Goal: Navigation & Orientation: Find specific page/section

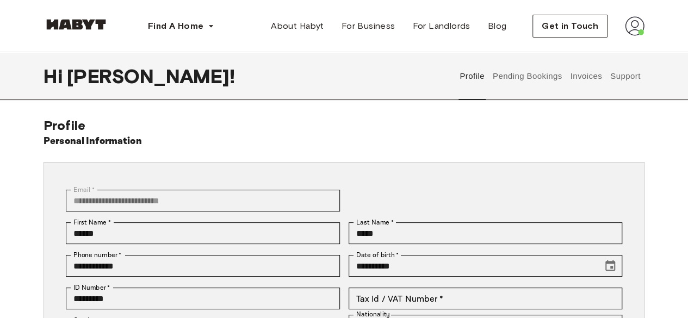
click at [497, 71] on button "Pending Bookings" at bounding box center [527, 76] width 72 height 48
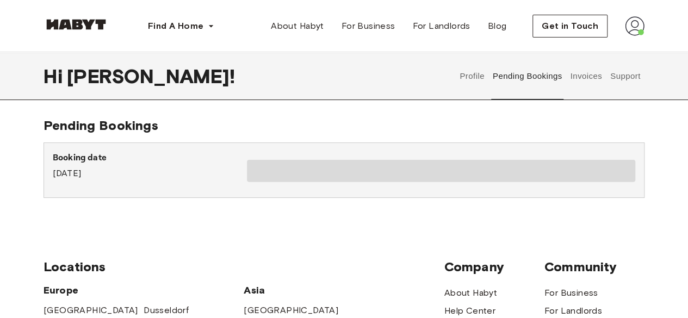
click at [616, 69] on button "Support" at bounding box center [625, 76] width 33 height 48
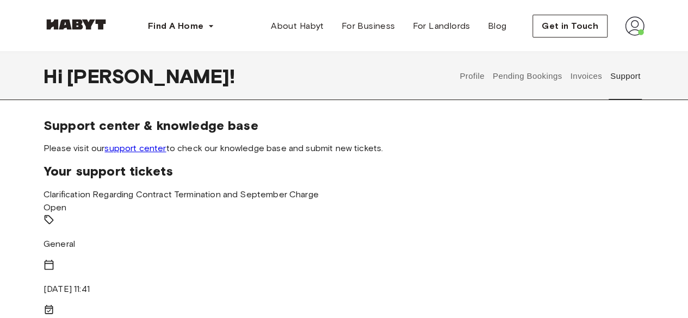
click at [582, 78] on button "Invoices" at bounding box center [586, 76] width 34 height 48
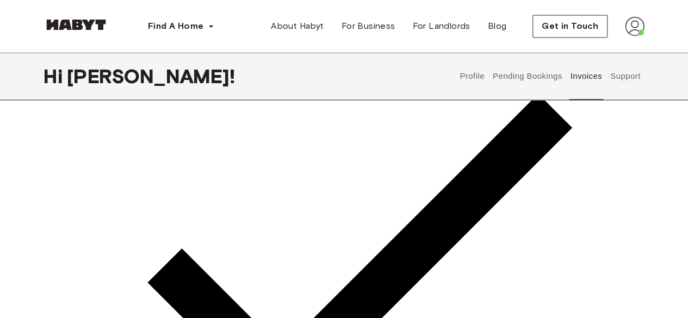
scroll to position [869, 0]
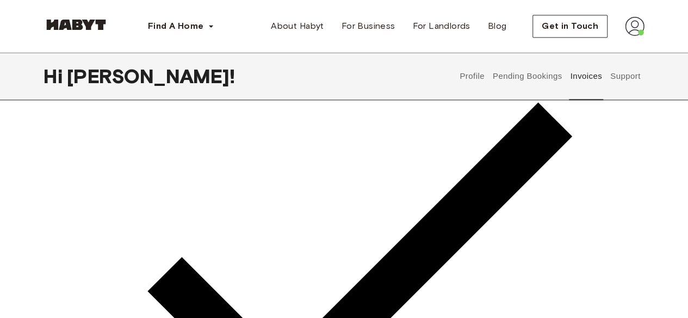
click at [484, 74] on button "Profile" at bounding box center [473, 76] width 28 height 48
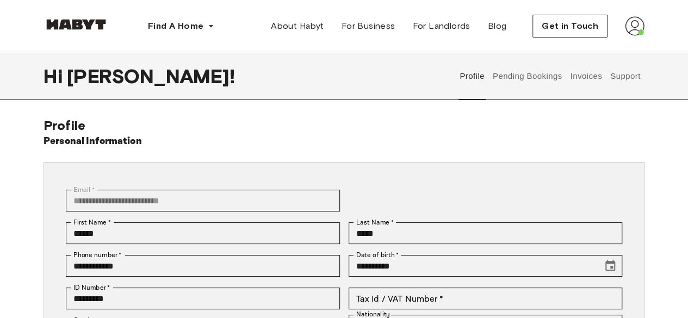
click at [526, 73] on button "Pending Bookings" at bounding box center [527, 76] width 72 height 48
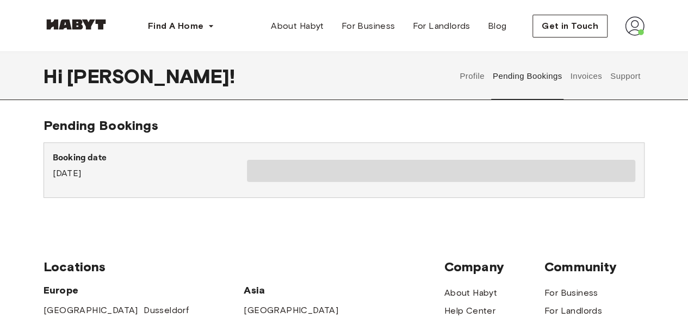
click at [602, 74] on button "Invoices" at bounding box center [586, 76] width 34 height 48
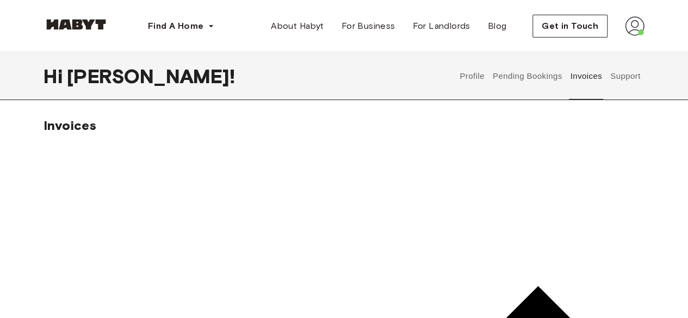
click at [619, 77] on button "Support" at bounding box center [625, 76] width 33 height 48
